Goal: Information Seeking & Learning: Check status

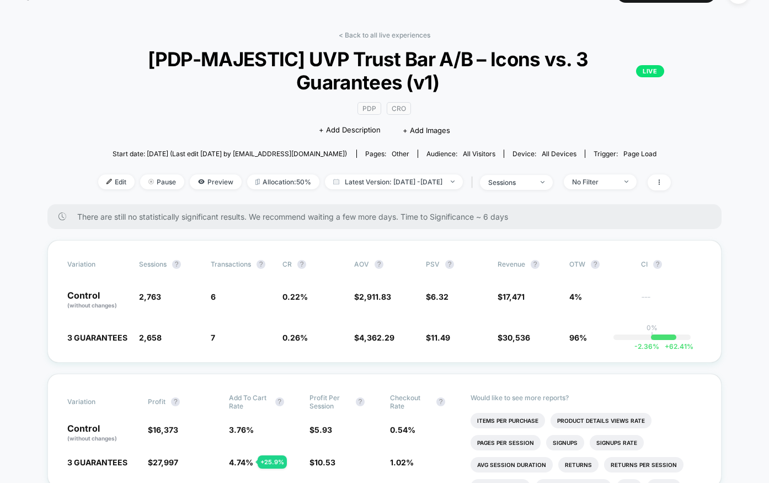
scroll to position [28, 0]
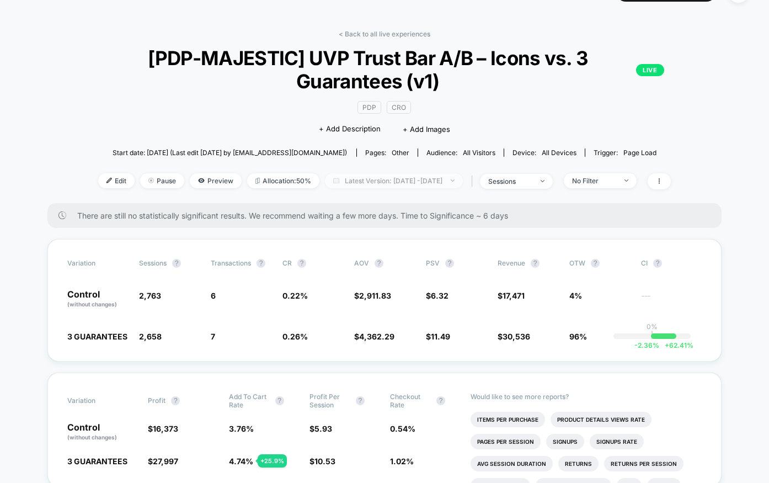
click at [364, 181] on span "Latest Version: [DATE] - [DATE]" at bounding box center [394, 180] width 138 height 15
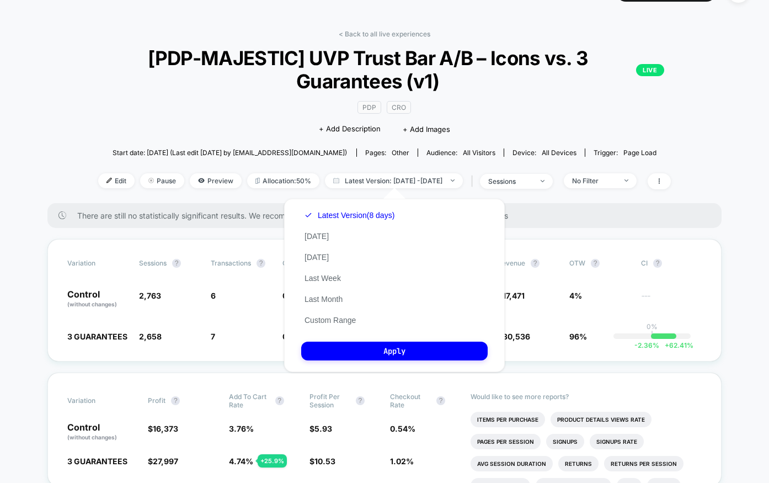
click at [343, 236] on div "Latest Version (8 days) [DATE] [DATE] Last Week Last Month Custom Range" at bounding box center [349, 268] width 97 height 126
click at [317, 237] on button "[DATE]" at bounding box center [316, 236] width 31 height 10
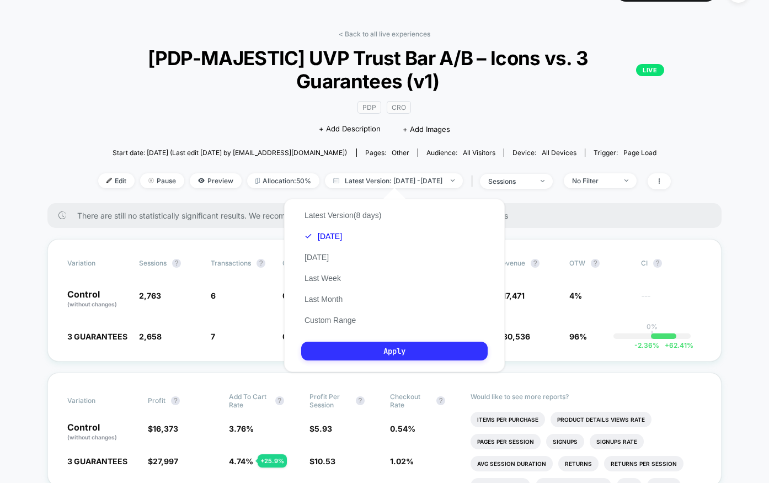
click at [394, 352] on button "Apply" at bounding box center [394, 350] width 186 height 19
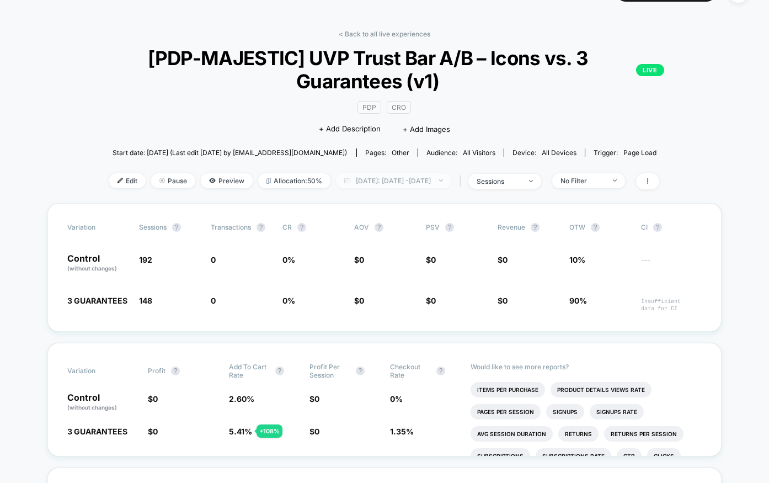
click at [418, 178] on span "[DATE]: [DATE] - [DATE]" at bounding box center [393, 180] width 115 height 15
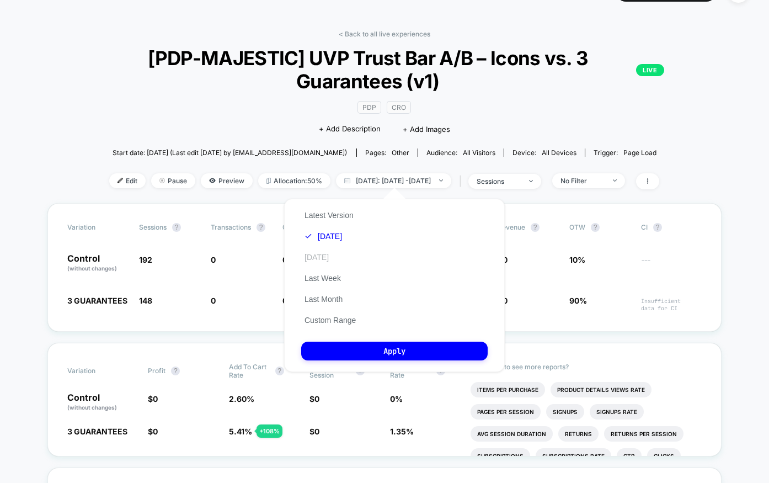
click at [312, 260] on button "[DATE]" at bounding box center [316, 257] width 31 height 10
click at [381, 350] on button "Apply" at bounding box center [394, 350] width 186 height 19
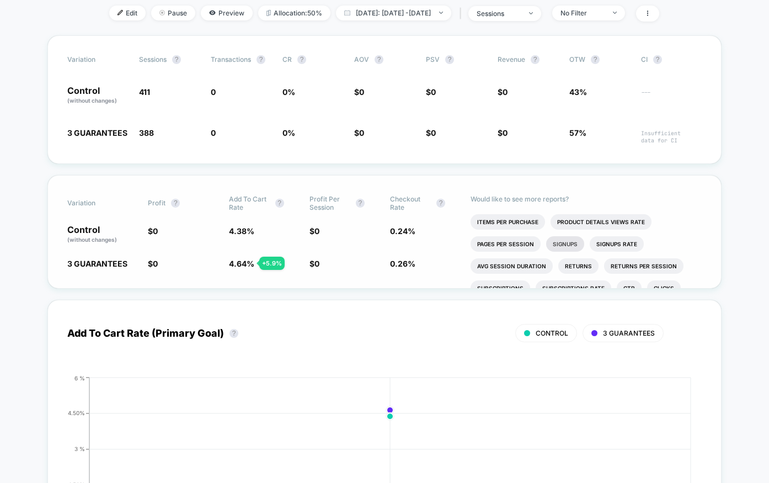
scroll to position [19, 0]
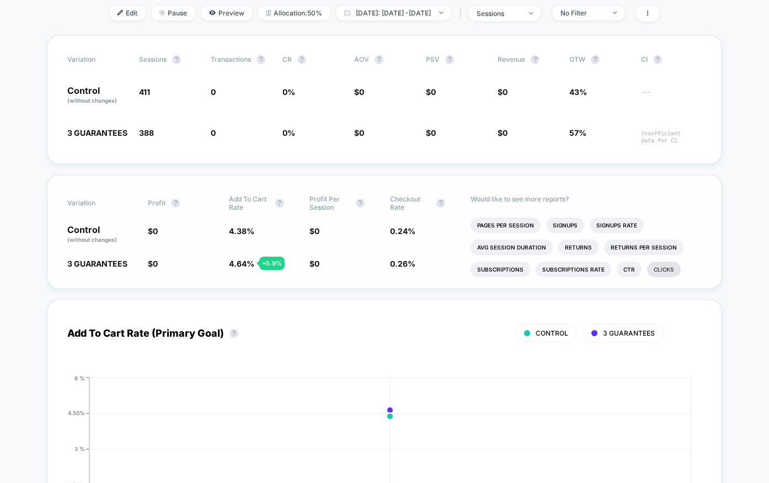
click at [664, 271] on li "Clicks" at bounding box center [664, 268] width 34 height 15
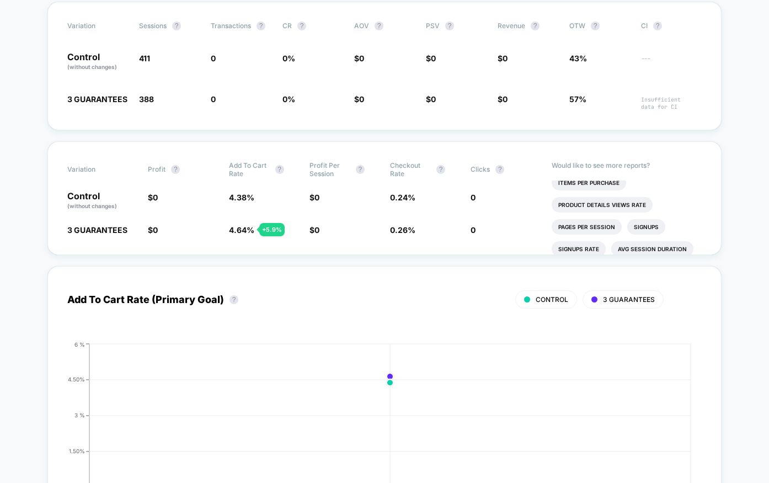
scroll to position [0, 0]
click at [593, 233] on li "Pages Per Session" at bounding box center [587, 232] width 70 height 15
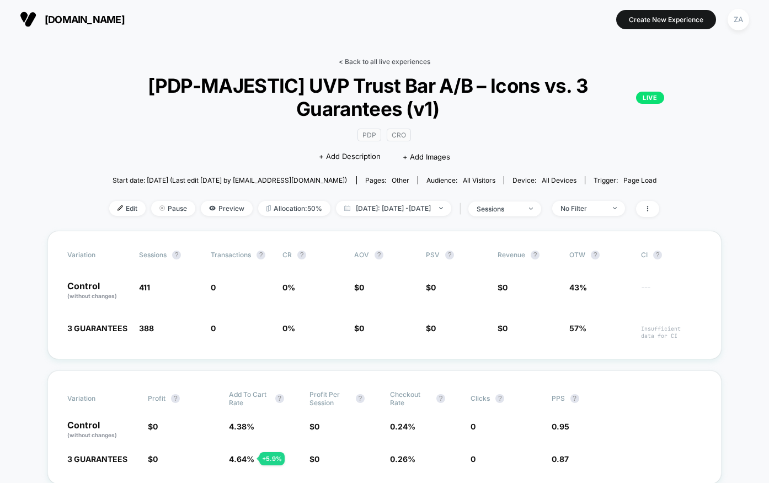
click at [377, 58] on link "< Back to all live experiences" at bounding box center [385, 61] width 92 height 8
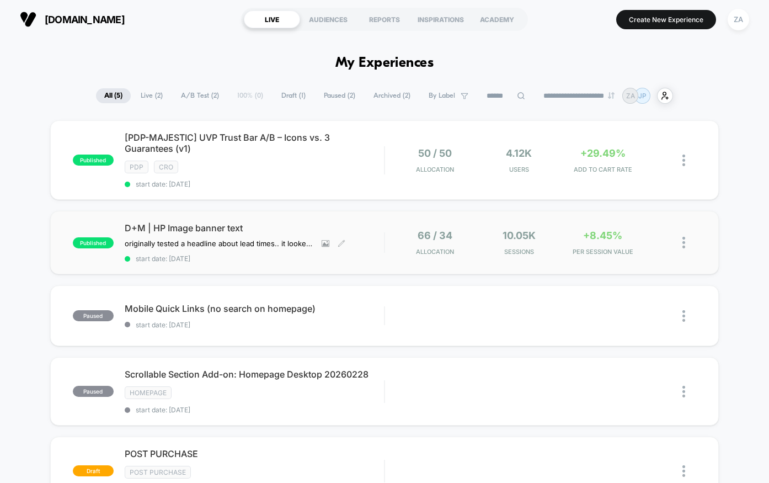
click at [311, 226] on span "D+M | HP Image banner text" at bounding box center [255, 227] width 260 height 11
